Goal: Task Accomplishment & Management: Manage account settings

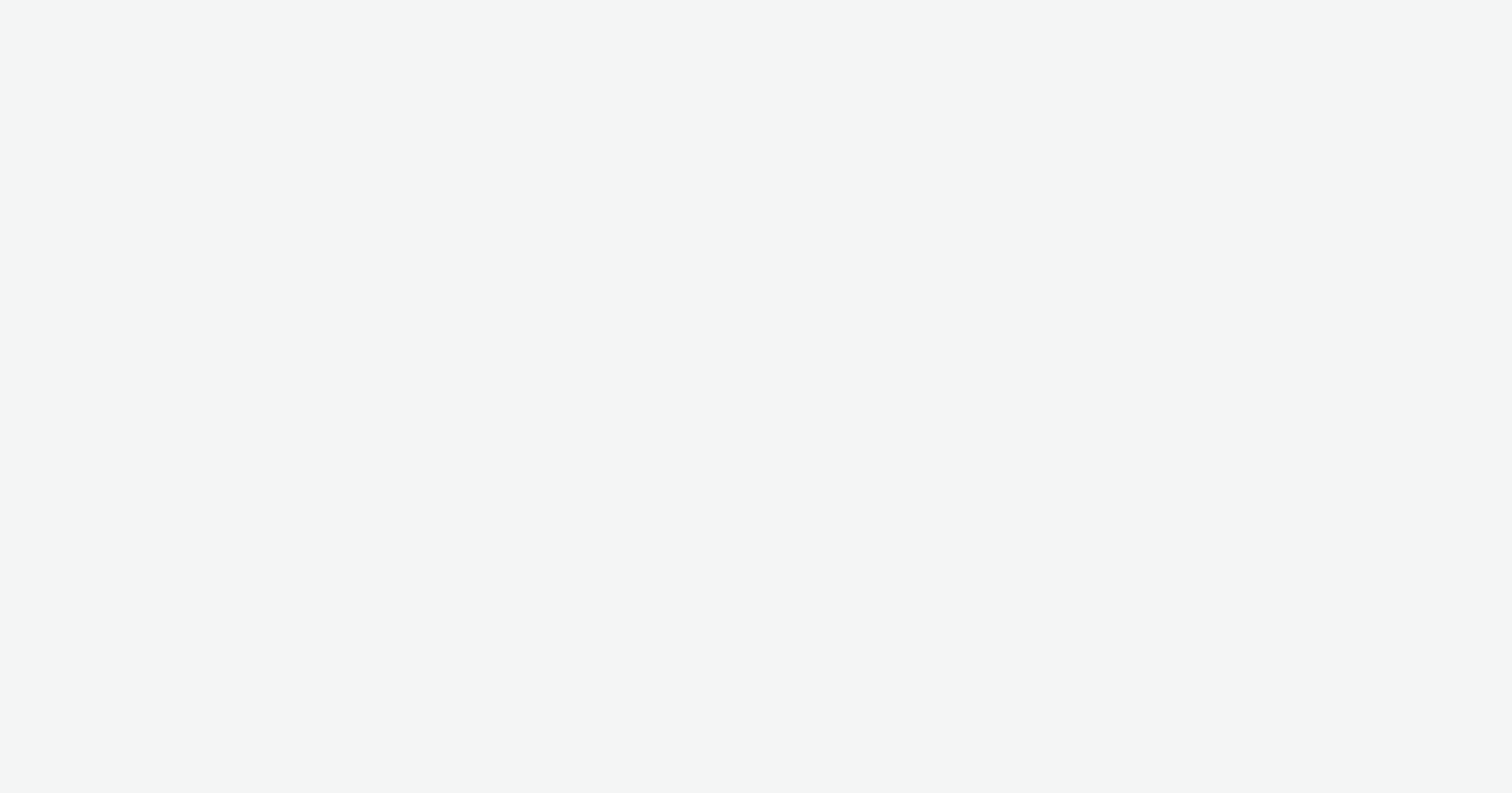
select select "ac009755-aa48-4799-8050-7a339a378eb8"
select select "79162ed7-0017-4339-93b0-3399b708648f"
select select "ac009755-aa48-4799-8050-7a339a378eb8"
select select "79162ed7-0017-4339-93b0-3399b708648f"
